Goal: Answer question/provide support: Share knowledge or assist other users

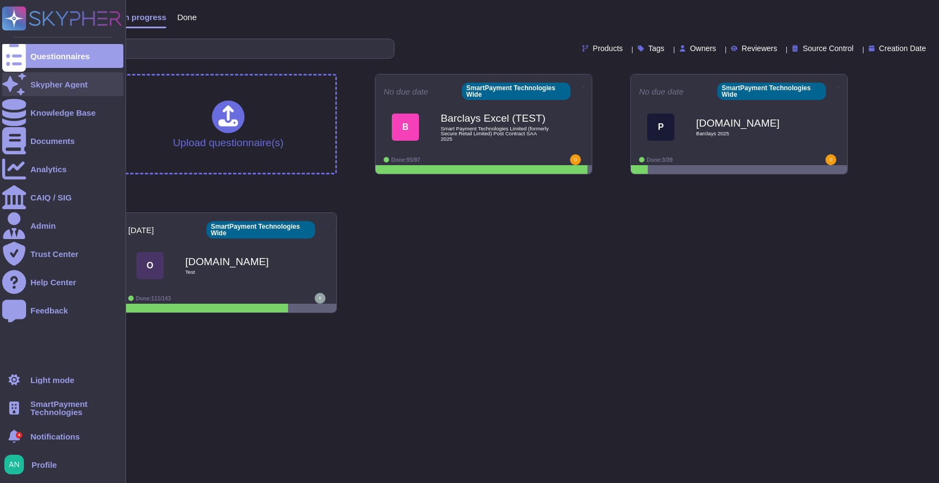
click at [19, 84] on icon at bounding box center [14, 83] width 24 height 21
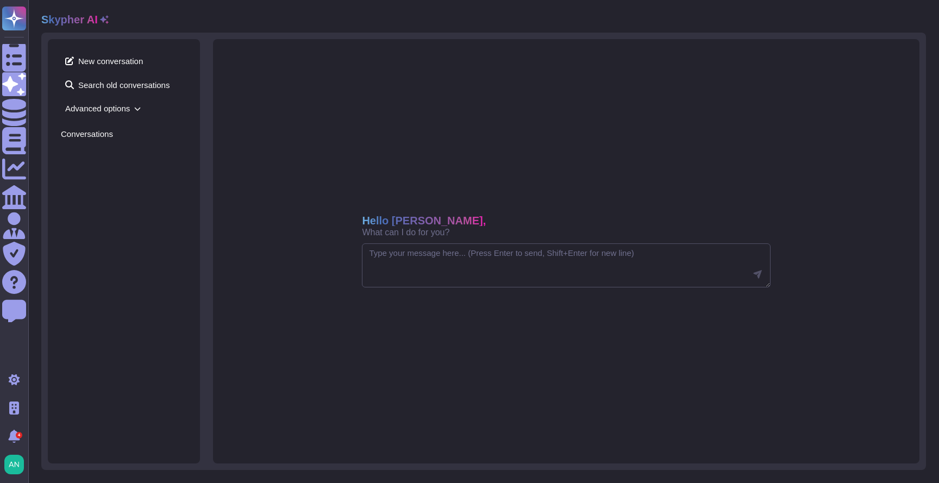
click at [122, 112] on span "Advanced options" at bounding box center [124, 108] width 126 height 17
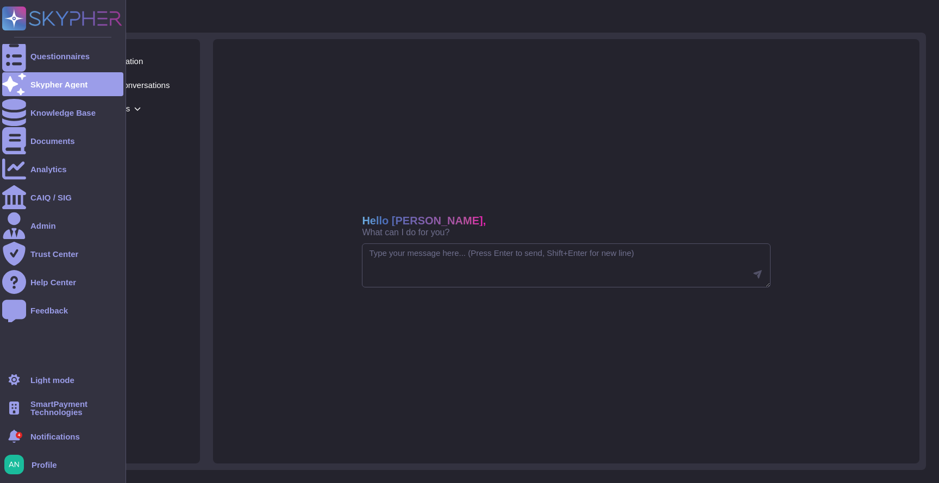
click at [38, 400] on span "SmartPayment Technologies" at bounding box center [76, 408] width 93 height 16
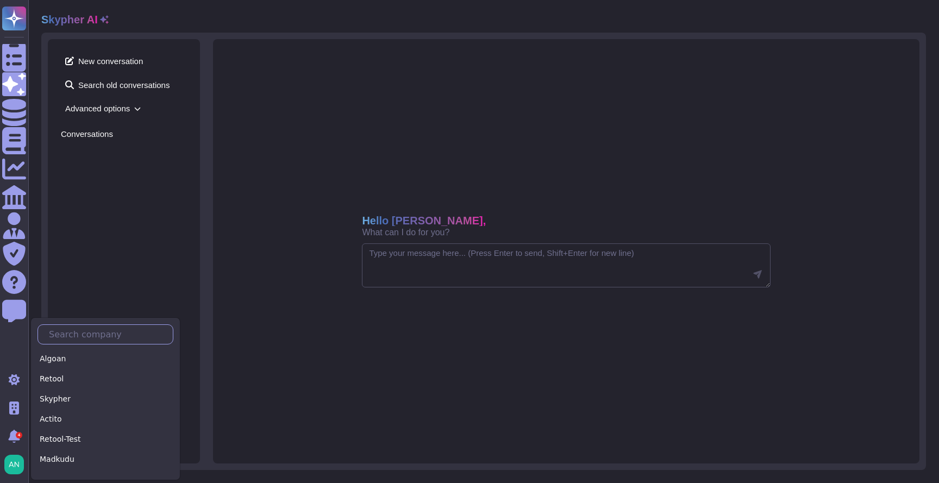
click at [80, 338] on input "text" at bounding box center [107, 334] width 129 height 19
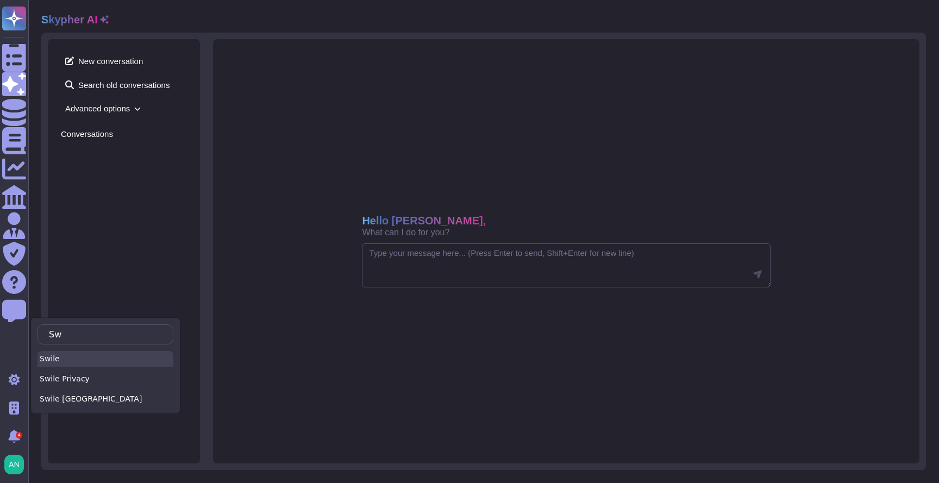
type input "Sw"
click at [74, 357] on div "Swile" at bounding box center [106, 359] width 136 height 16
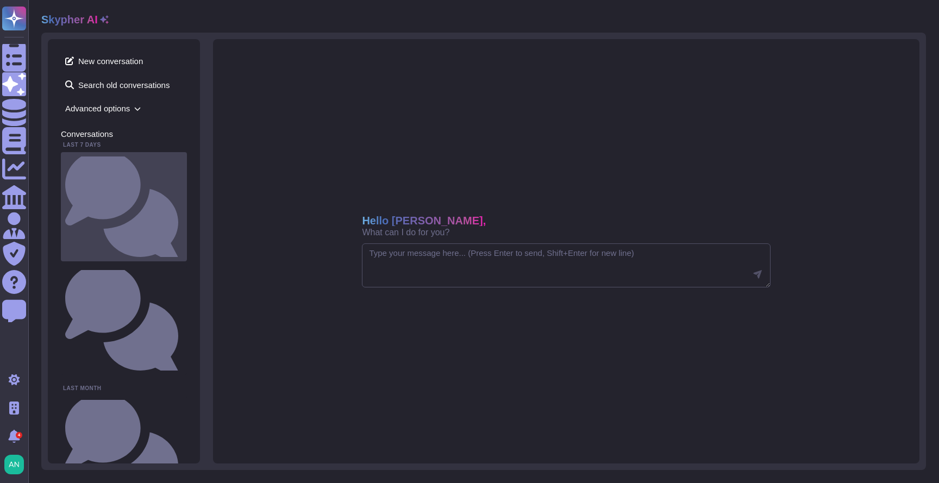
click at [140, 165] on div "Does the organization hold any security certifications, such as ISO27001, PCI D…" at bounding box center [124, 206] width 126 height 109
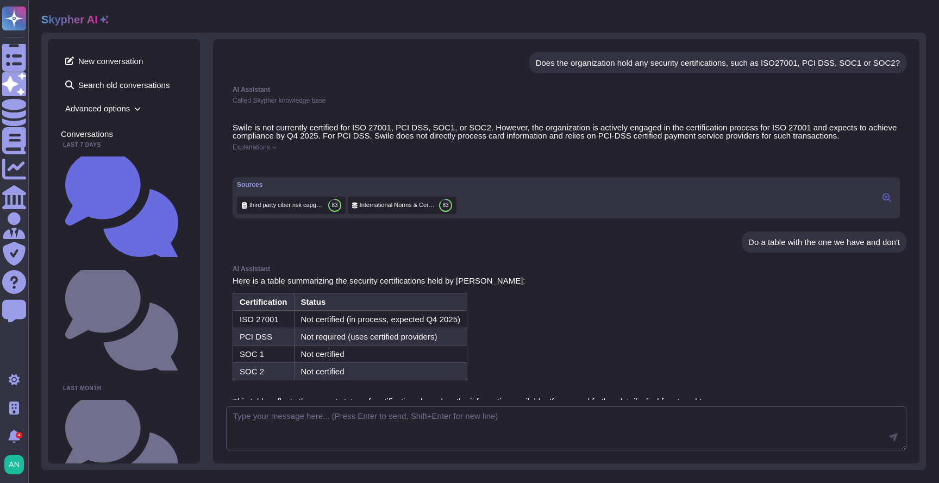
click at [559, 61] on div "Does the organization hold any security certifications, such as ISO27001, PCI D…" at bounding box center [718, 63] width 364 height 8
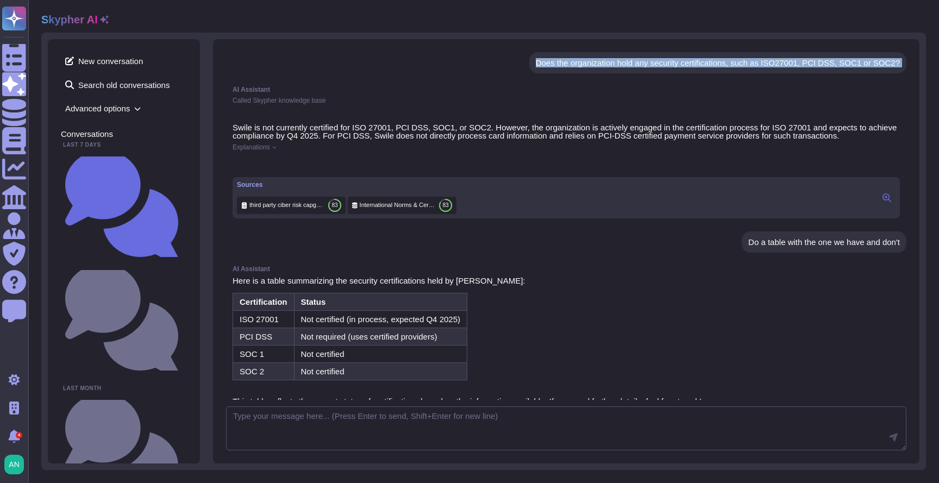
click at [559, 61] on div "Does the organization hold any security certifications, such as ISO27001, PCI D…" at bounding box center [718, 63] width 364 height 8
copy div "Does the organization hold any security certifications, such as ISO27001, PCI D…"
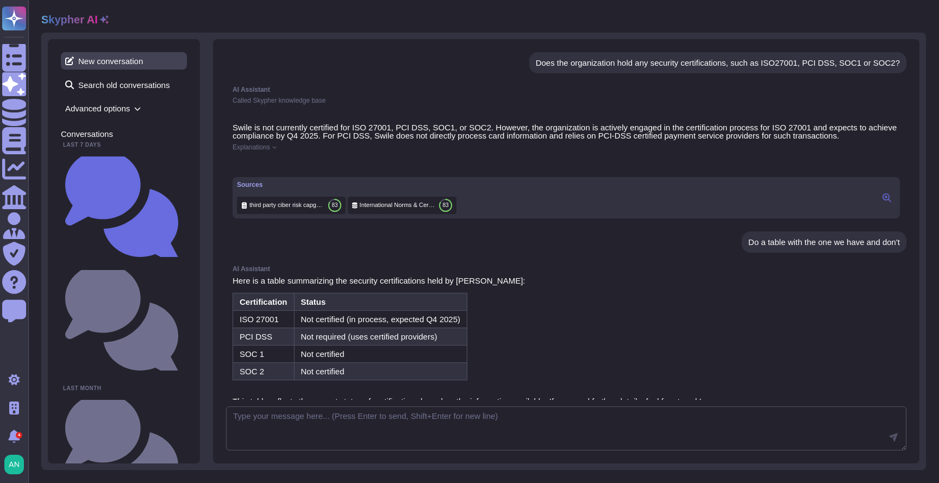
click at [128, 65] on span "New conversation" at bounding box center [124, 60] width 126 height 17
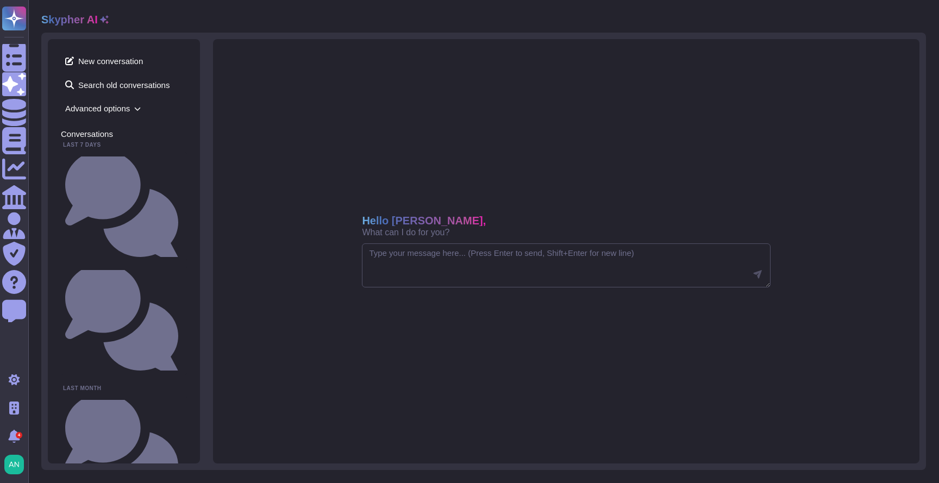
click at [93, 115] on span "Advanced options" at bounding box center [124, 108] width 126 height 17
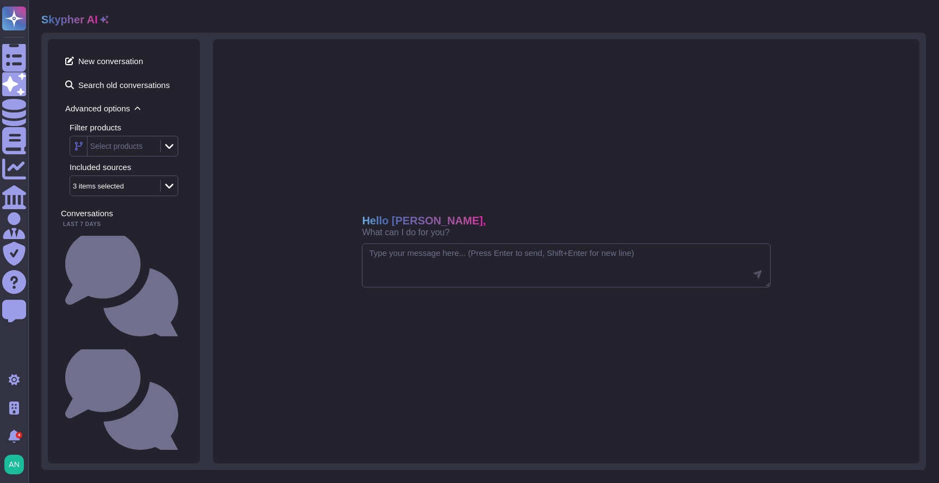
click at [121, 146] on div "Select products" at bounding box center [116, 146] width 53 height 8
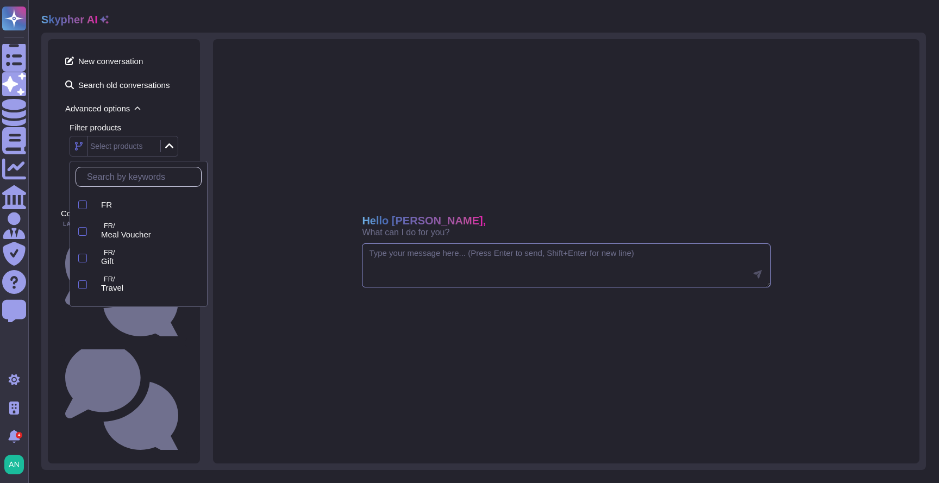
click at [379, 270] on textarea at bounding box center [566, 266] width 408 height 45
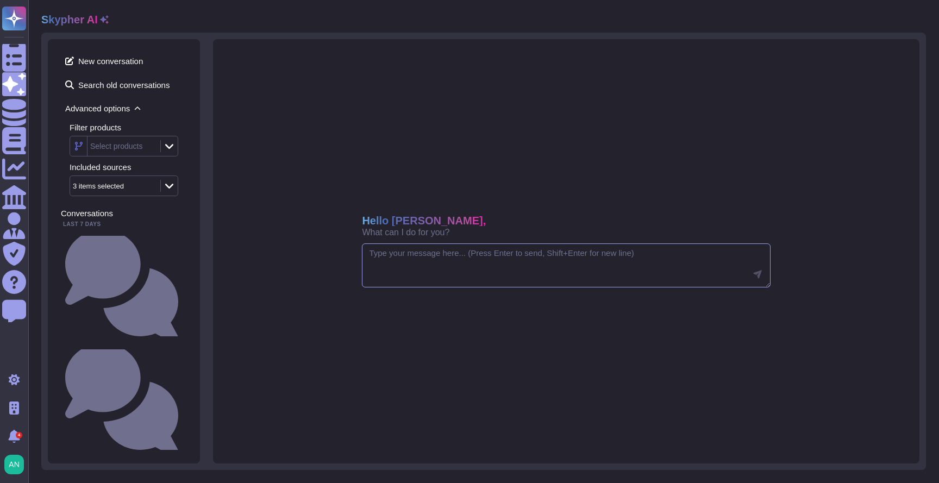
paste textarea "Does the organization hold any security certifications, such as ISO27001, PCI D…"
type textarea "Does the organization hold any security certifications, such as ISO27001, PCI D…"
click at [141, 157] on div "Filter products Select products Included sources 3 items selected" at bounding box center [124, 159] width 126 height 73
click at [143, 146] on div "Select products" at bounding box center [116, 146] width 53 height 8
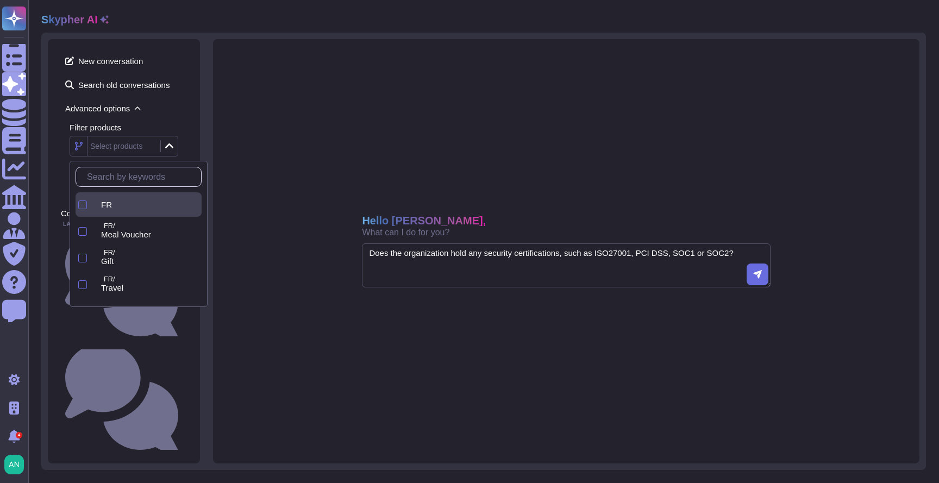
click at [112, 201] on span "FR" at bounding box center [106, 205] width 11 height 10
click at [344, 136] on div "Hello [PERSON_NAME], What can I do for you? Does the organization hold any secu…" at bounding box center [566, 251] width 707 height 425
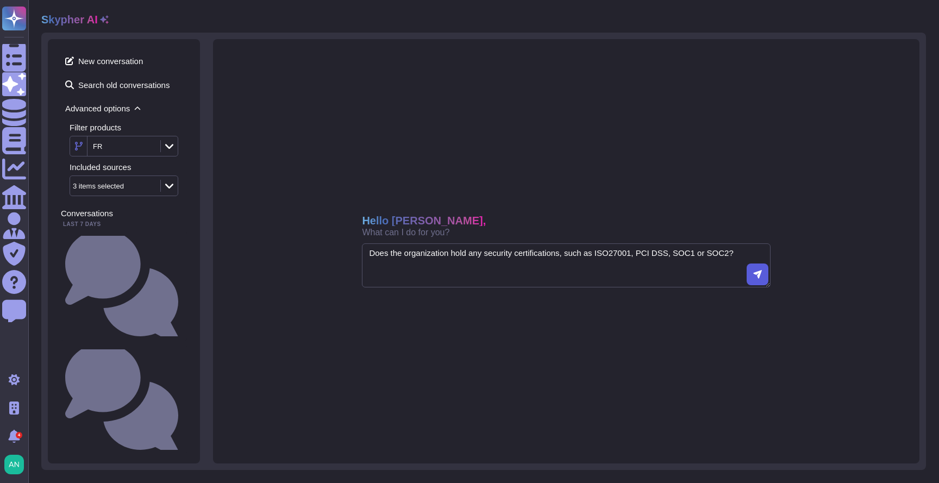
click at [759, 276] on icon at bounding box center [757, 274] width 8 height 8
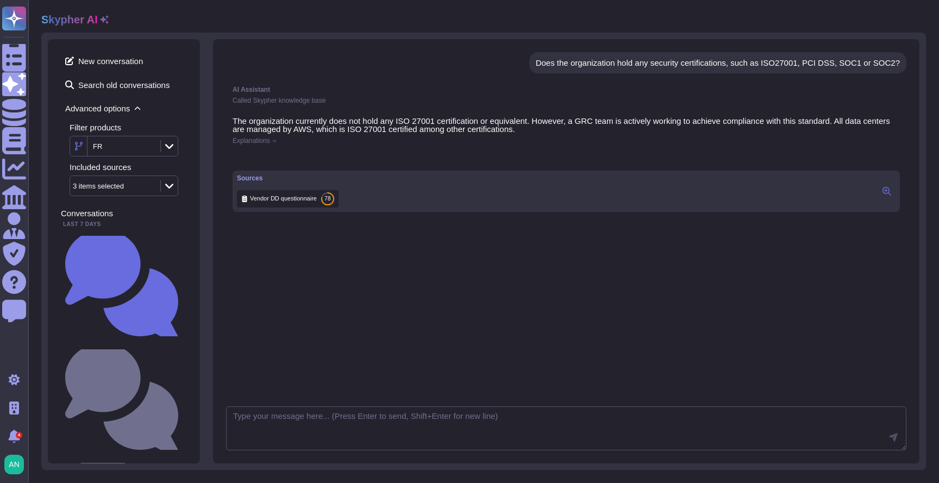
click at [266, 145] on div "The organization currently does not hold any ISO 27001 certification or equival…" at bounding box center [566, 164] width 681 height 108
click at [269, 139] on span "Explanations" at bounding box center [252, 141] width 38 height 7
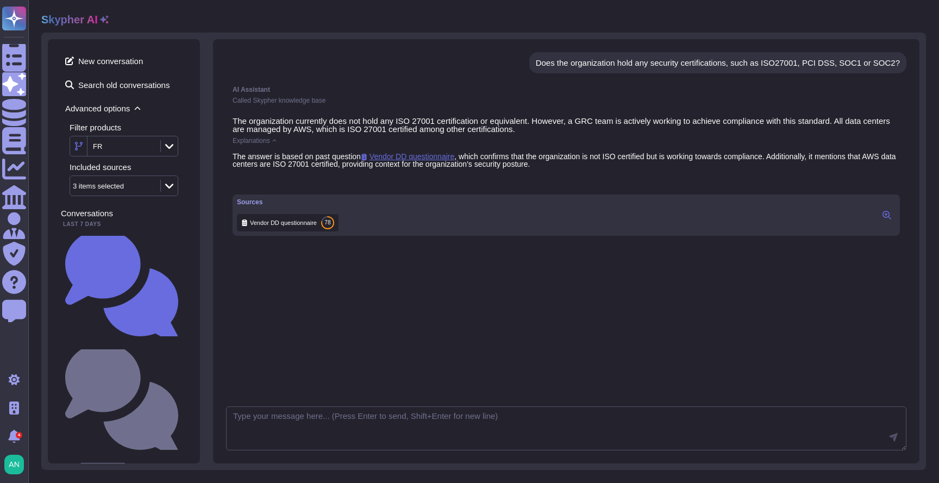
click at [884, 220] on button at bounding box center [886, 215] width 17 height 13
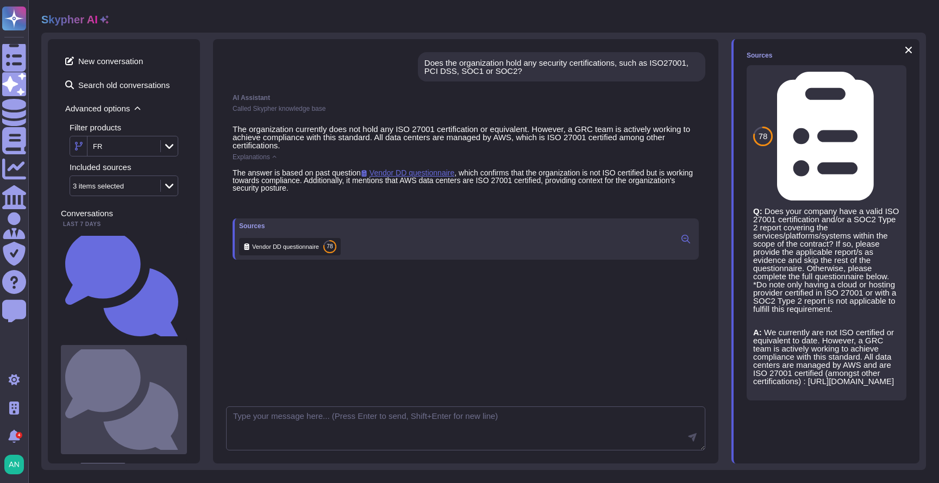
click at [183, 396] on small "Does the organization hold any security certifications, such as ISO27001, PCI D…" at bounding box center [183, 399] width 0 height 7
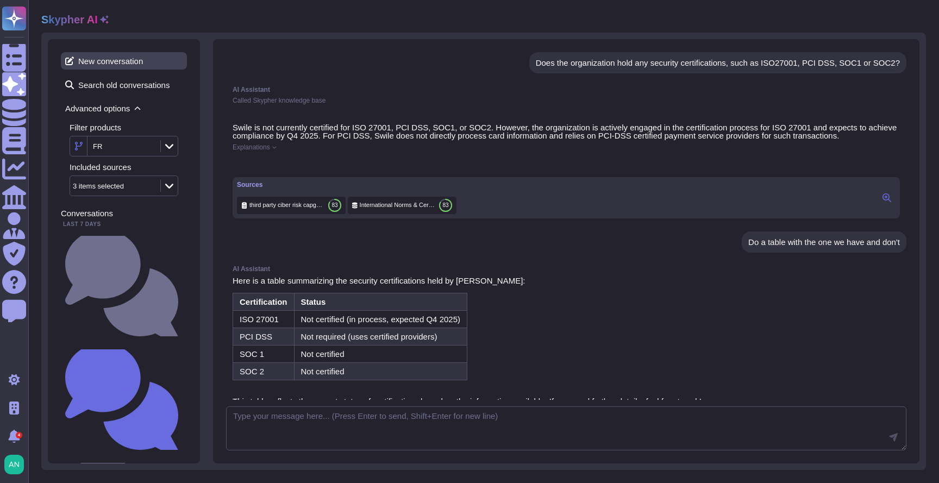
click at [121, 63] on span "New conversation" at bounding box center [124, 60] width 126 height 17
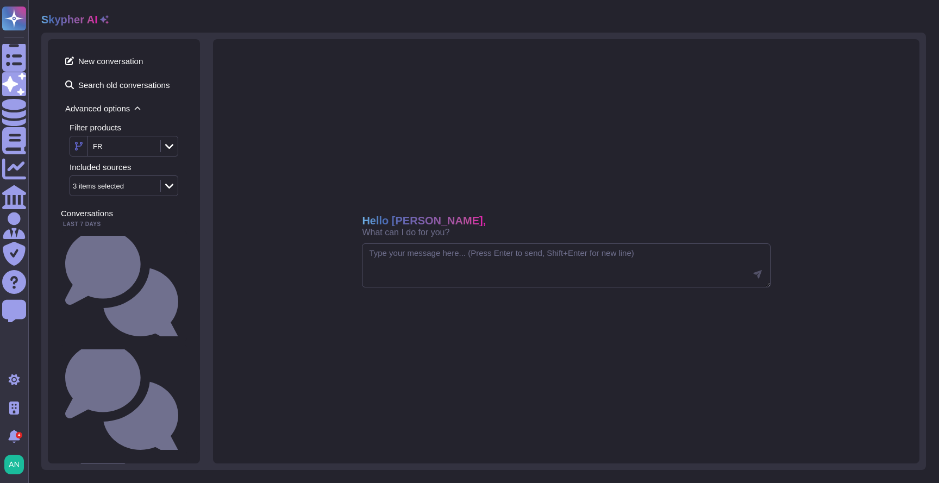
click at [148, 141] on div "FR" at bounding box center [123, 146] width 70 height 20
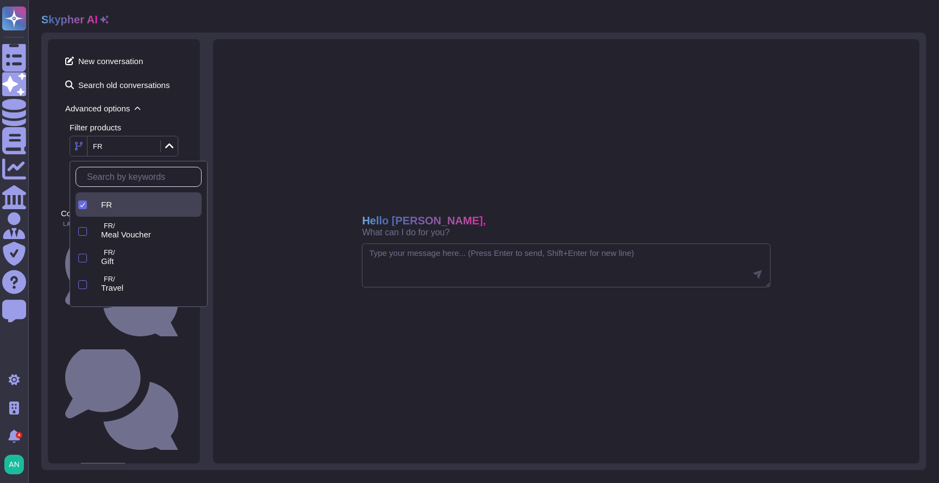
click at [149, 147] on icon at bounding box center [149, 147] width 0 height 0
click at [445, 277] on textarea at bounding box center [566, 266] width 408 height 45
paste textarea "Does the organization hold any security certifications, such as ISO27001, PCI D…"
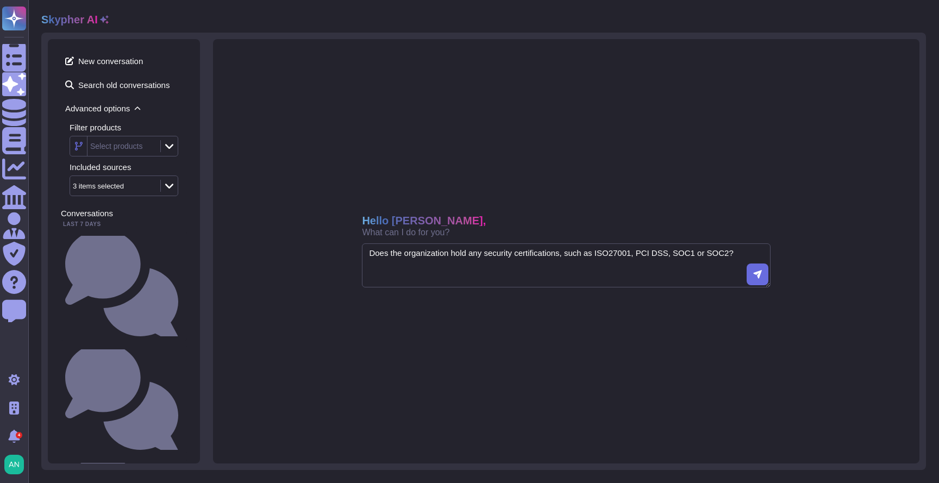
type textarea "Does the organization hold any security certifications, such as ISO27001, PCI D…"
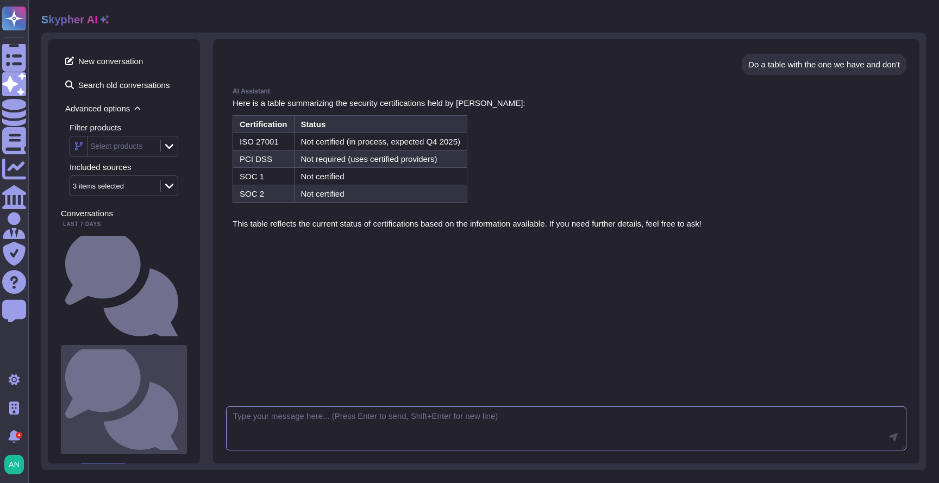
scroll to position [186, 0]
click at [183, 396] on small "Does the organization hold any security certifications, such as ISO27001, PCI D…" at bounding box center [183, 399] width 0 height 7
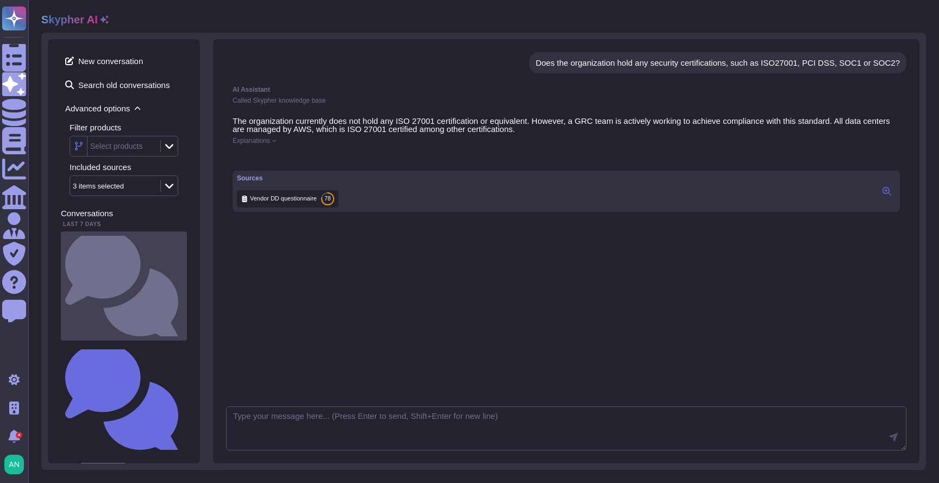
click at [183, 283] on small "Does the organization hold any security certifications, such as ISO27001, PCI D…" at bounding box center [183, 286] width 0 height 7
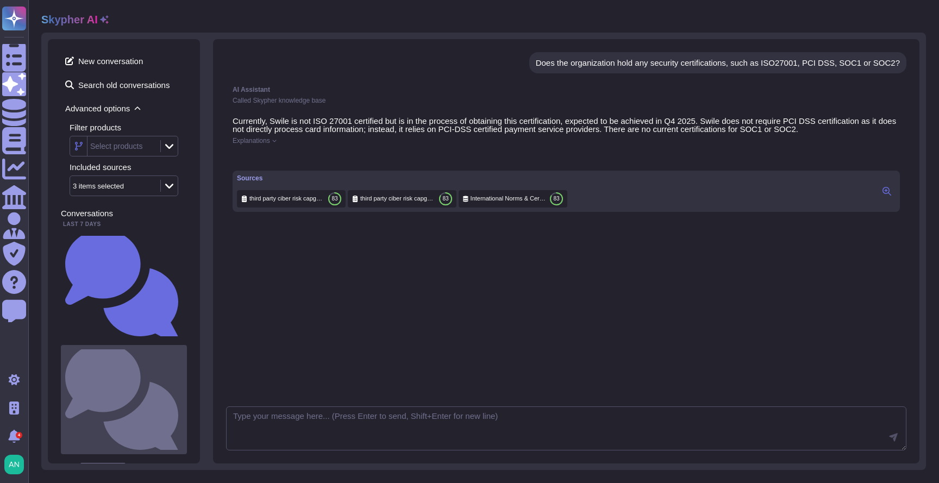
click at [106, 345] on div "Does the organization hold any security certifications, such as ISO27001, PCI D…" at bounding box center [124, 399] width 126 height 109
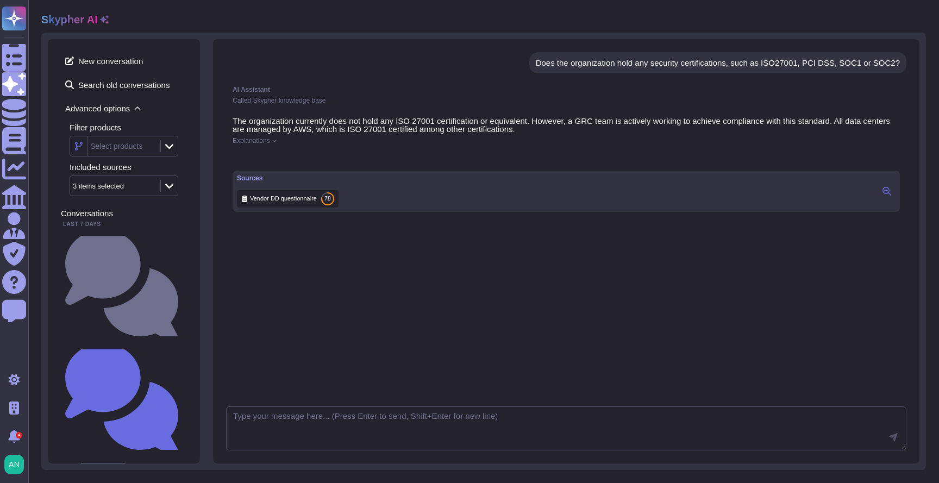
click at [265, 140] on span "Explanations" at bounding box center [252, 141] width 38 height 7
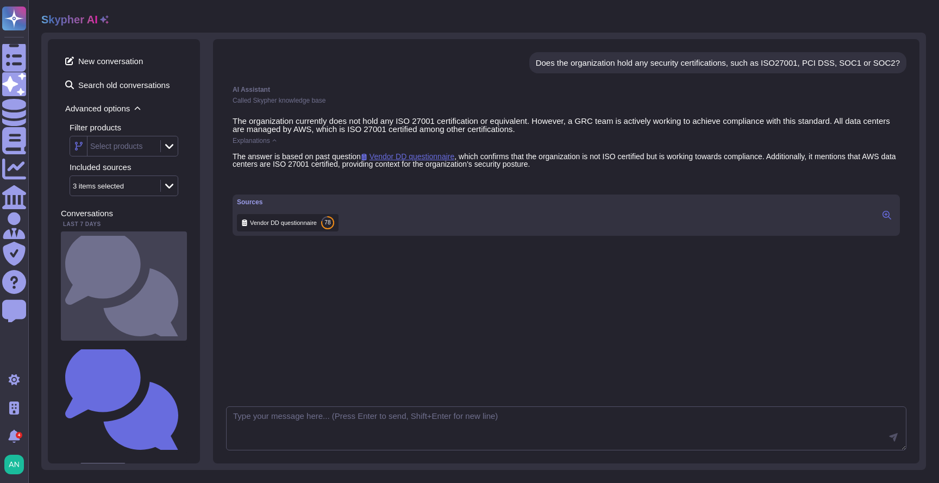
click at [183, 283] on small "Does the organization hold any security certifications, such as ISO27001, PCI D…" at bounding box center [183, 286] width 0 height 7
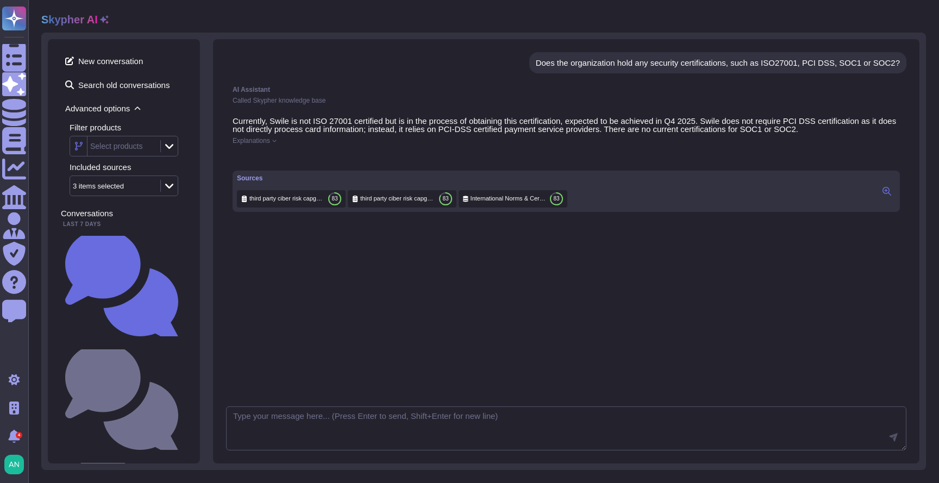
click at [504, 203] on span "International Norms & Certifications" at bounding box center [508, 199] width 75 height 8
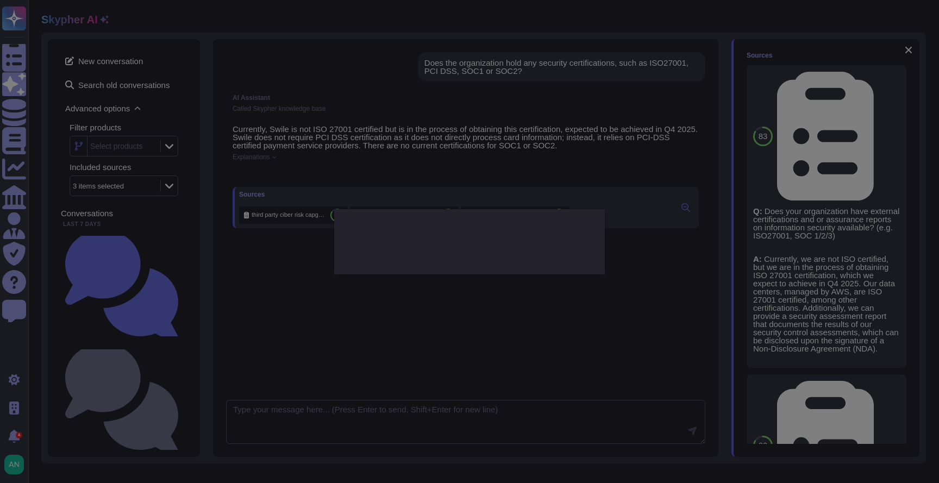
type textarea "Are you PCI compliant?"
type textarea "The activities carried out by Swile do not require any certification. Indeed, S…"
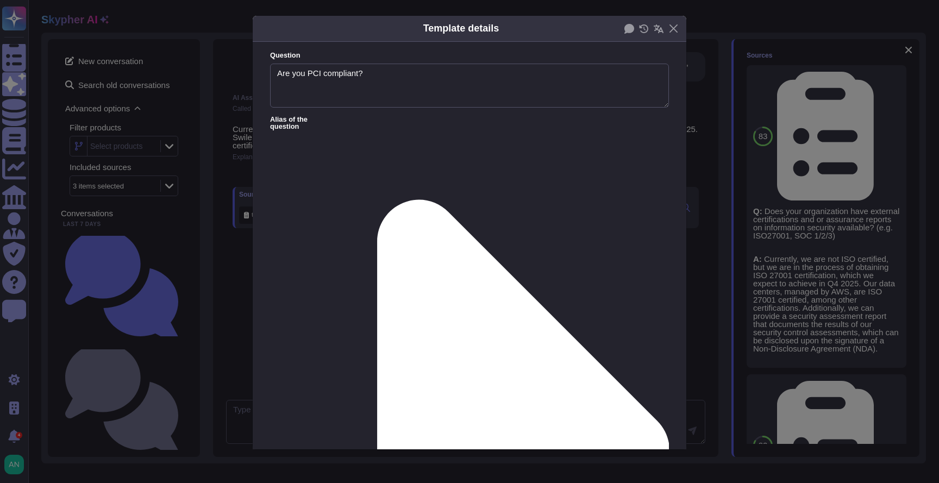
type textarea "Are you PCI compliant?"
type textarea "The activities carried out by Swile do not require any certification. Indeed, S…"
click at [762, 298] on div "Template details Question Are you PCI compliant? Alias of the question Answer T…" at bounding box center [469, 241] width 939 height 483
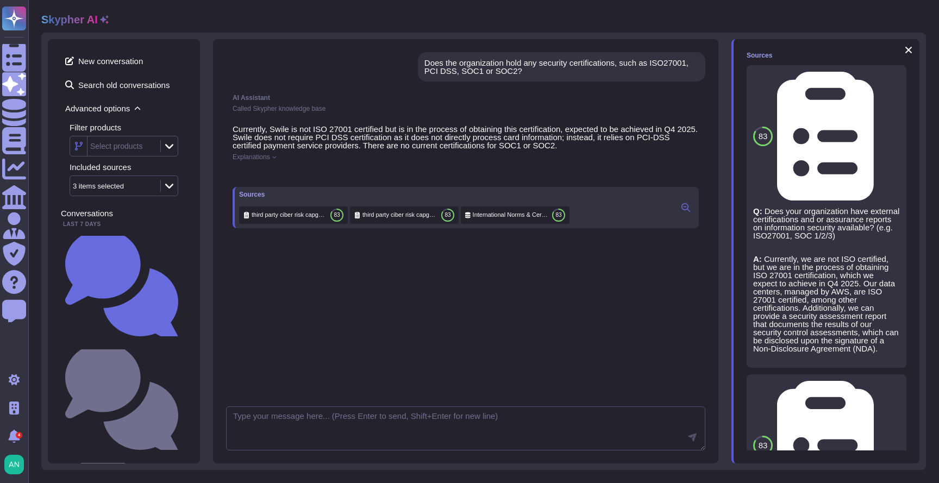
click at [391, 219] on span "third party ciber risk capgemini" at bounding box center [400, 215] width 74 height 8
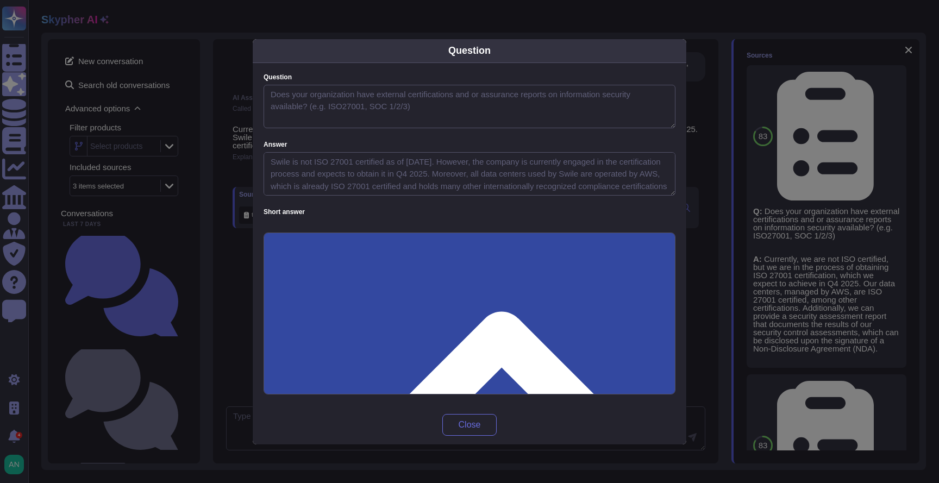
type textarea "Does your organization have external certifications and or assurance reports on…"
type textarea "Swile is not ISO 27001 certified as of [DATE]. However, the company is currentl…"
click at [197, 248] on div "Question Question Does your organization have external certifications and or as…" at bounding box center [469, 241] width 939 height 483
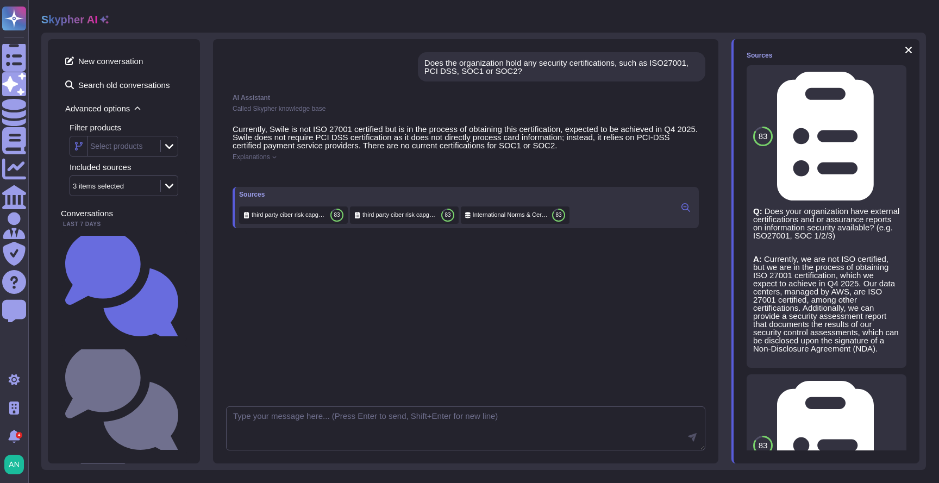
click at [271, 219] on span "third party ciber risk capgemini" at bounding box center [289, 215] width 74 height 8
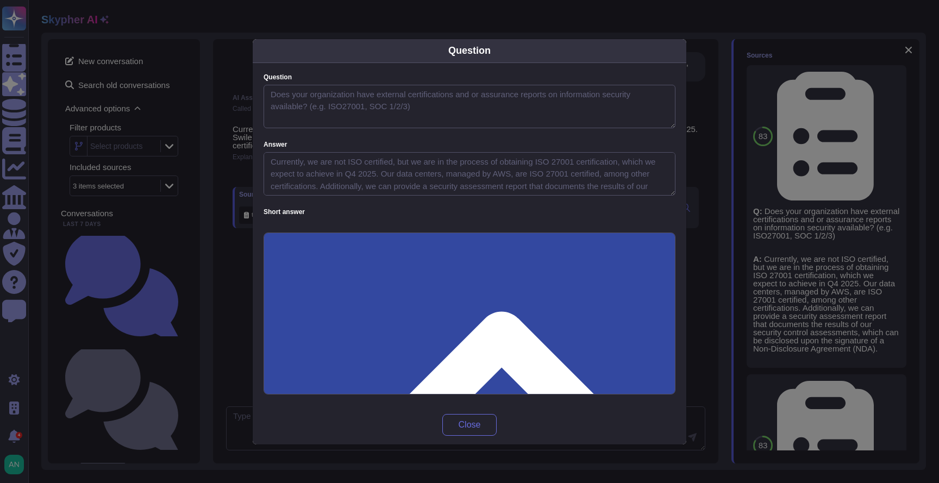
type textarea "Does your organization have external certifications and or assurance reports on…"
type textarea "Currently, we are not ISO certified, but we are in the process of obtaining ISO…"
click at [229, 216] on div "Question Question Does your organization have external certifications and or as…" at bounding box center [469, 241] width 939 height 483
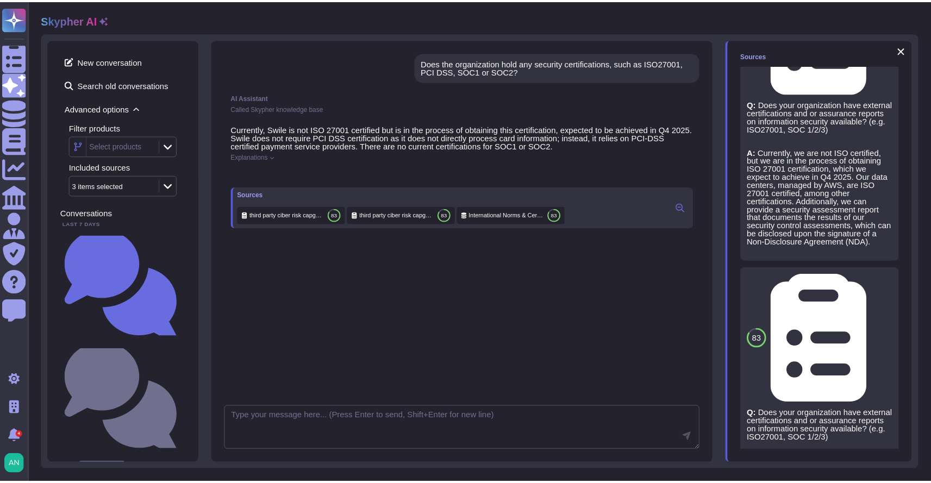
scroll to position [224, 0]
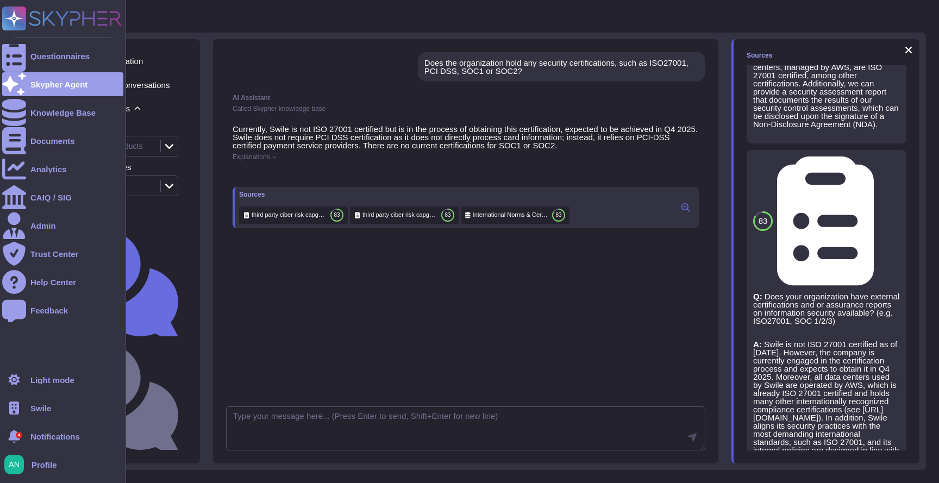
click at [28, 53] on div "Questionnaires Skypher Agent Knowledge Base Documents Analytics CAIQ / SIG Admi…" at bounding box center [63, 241] width 126 height 483
click at [26, 57] on div at bounding box center [14, 56] width 24 height 24
